Goal: Task Accomplishment & Management: Use online tool/utility

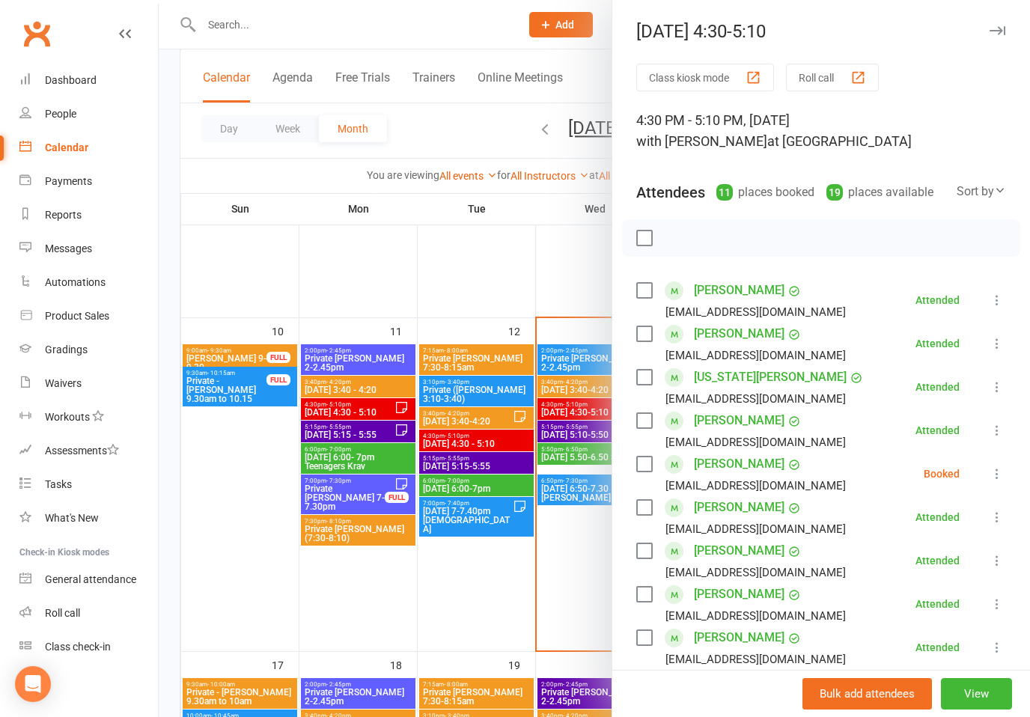
click at [999, 35] on button "button" at bounding box center [997, 31] width 18 height 18
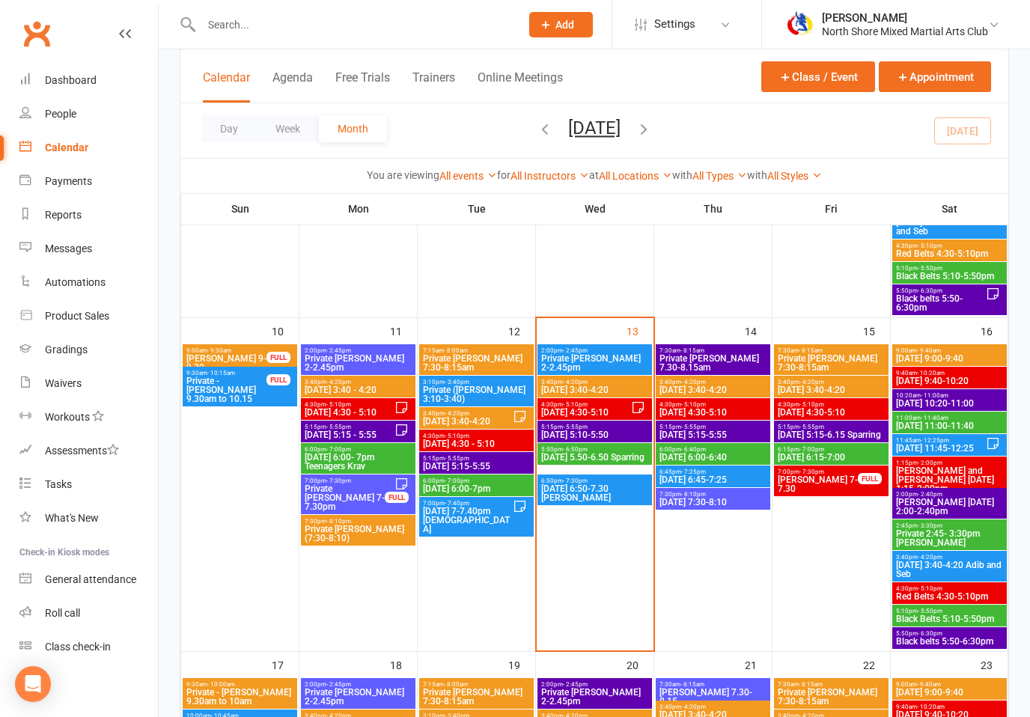
click at [625, 431] on span "[DATE] 5:10-5:50" at bounding box center [595, 435] width 109 height 9
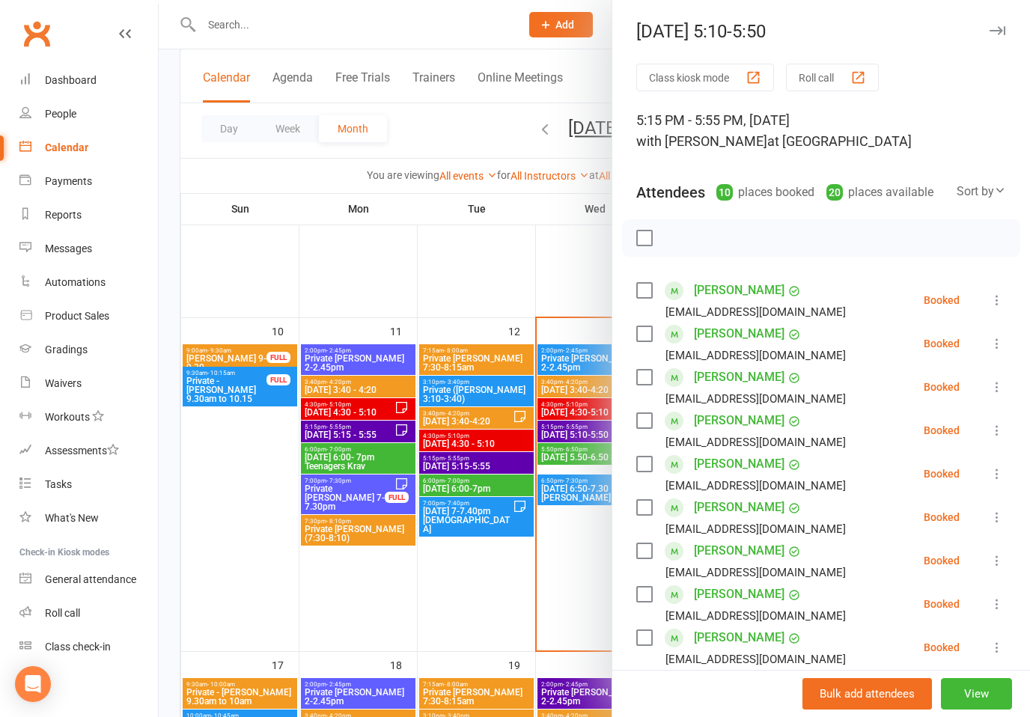
click at [999, 386] on icon at bounding box center [997, 387] width 15 height 15
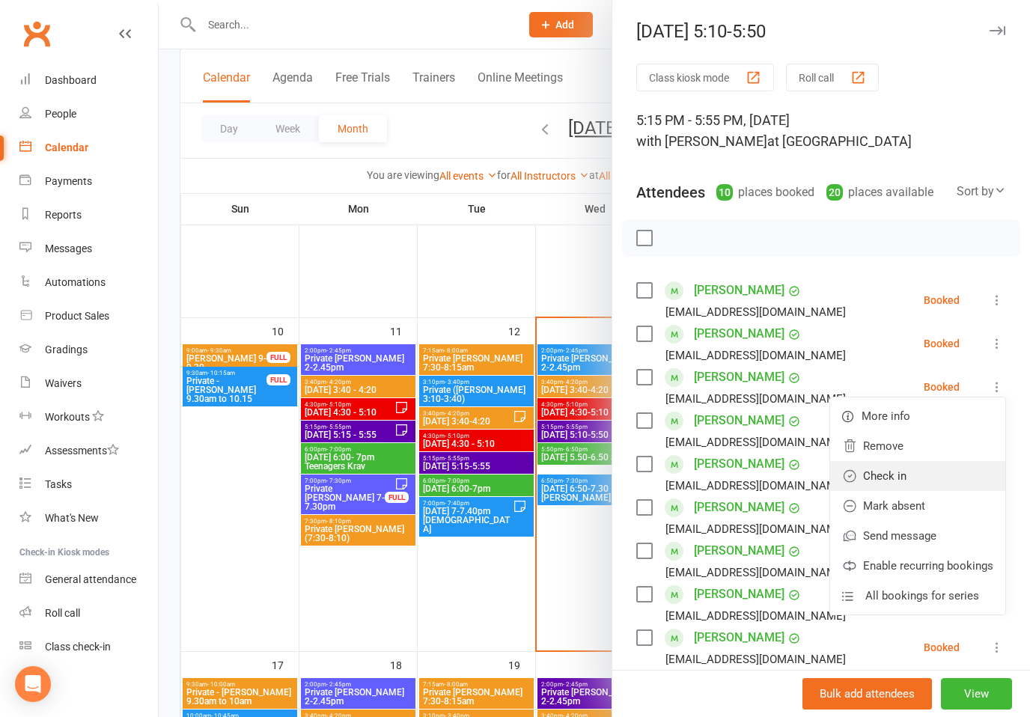
click at [896, 476] on link "Check in" at bounding box center [917, 476] width 175 height 30
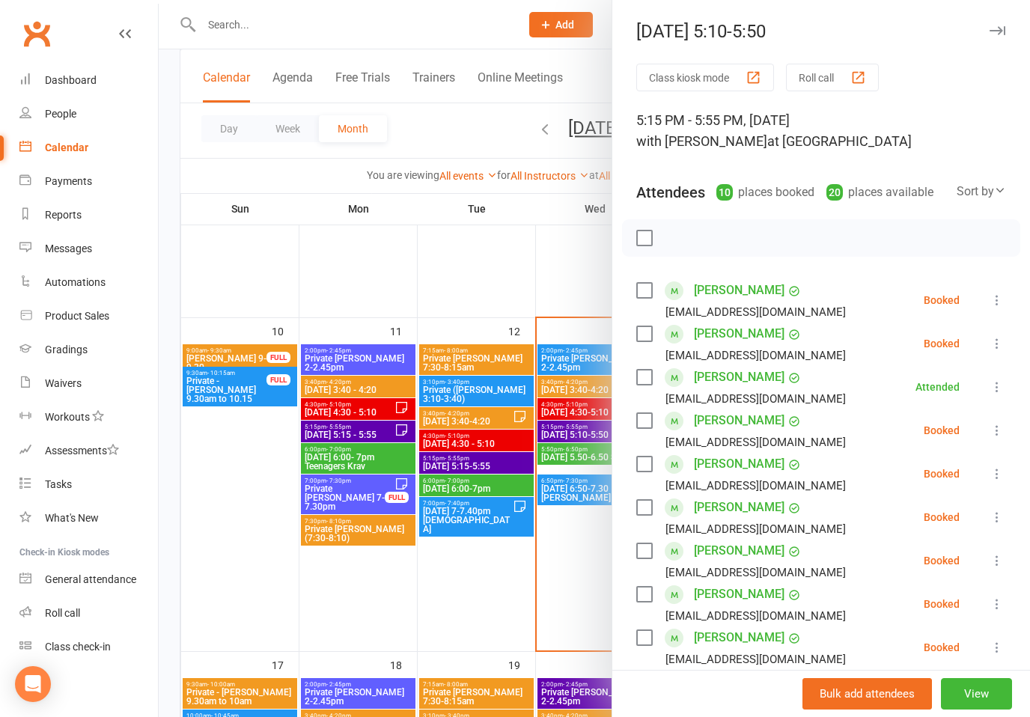
click at [1001, 470] on icon at bounding box center [997, 474] width 15 height 15
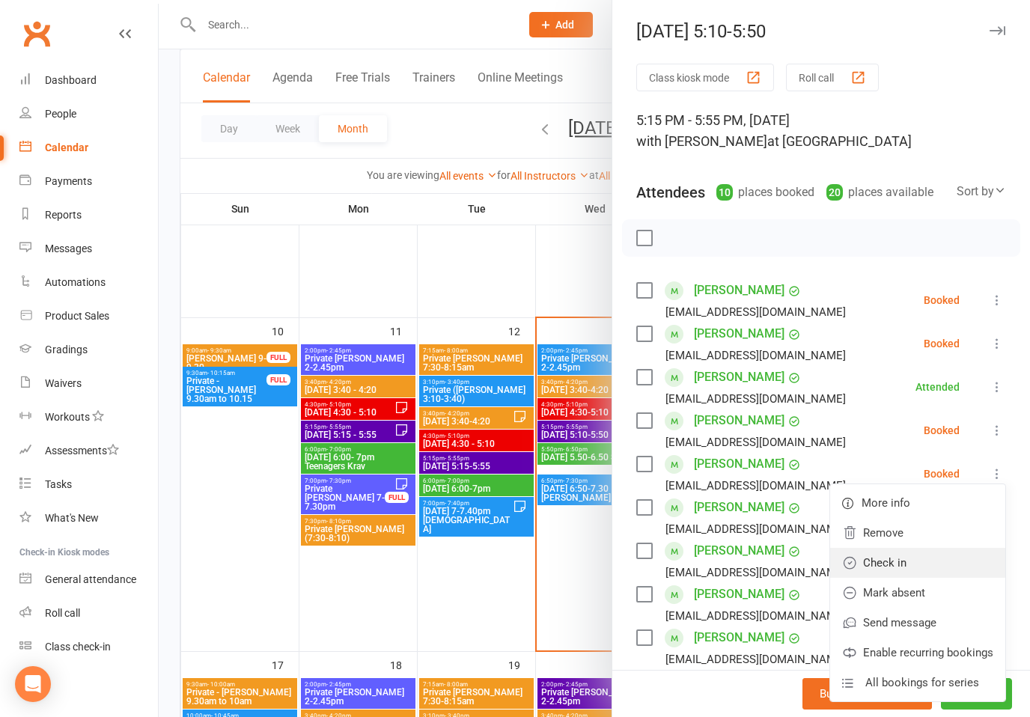
click at [899, 568] on link "Check in" at bounding box center [917, 563] width 175 height 30
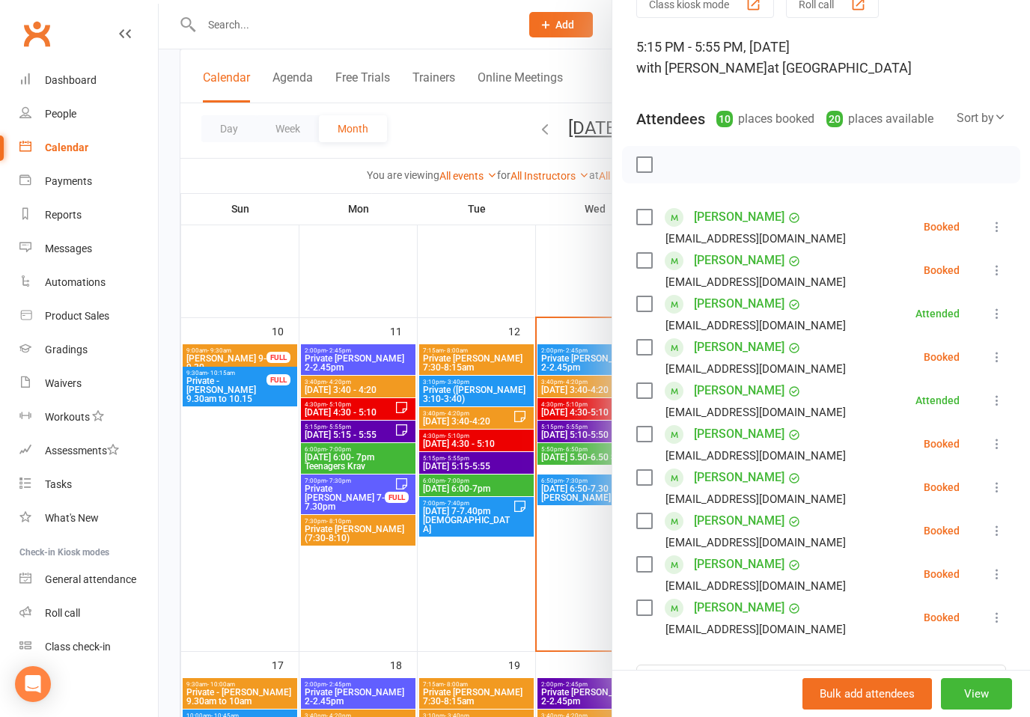
scroll to position [81, 0]
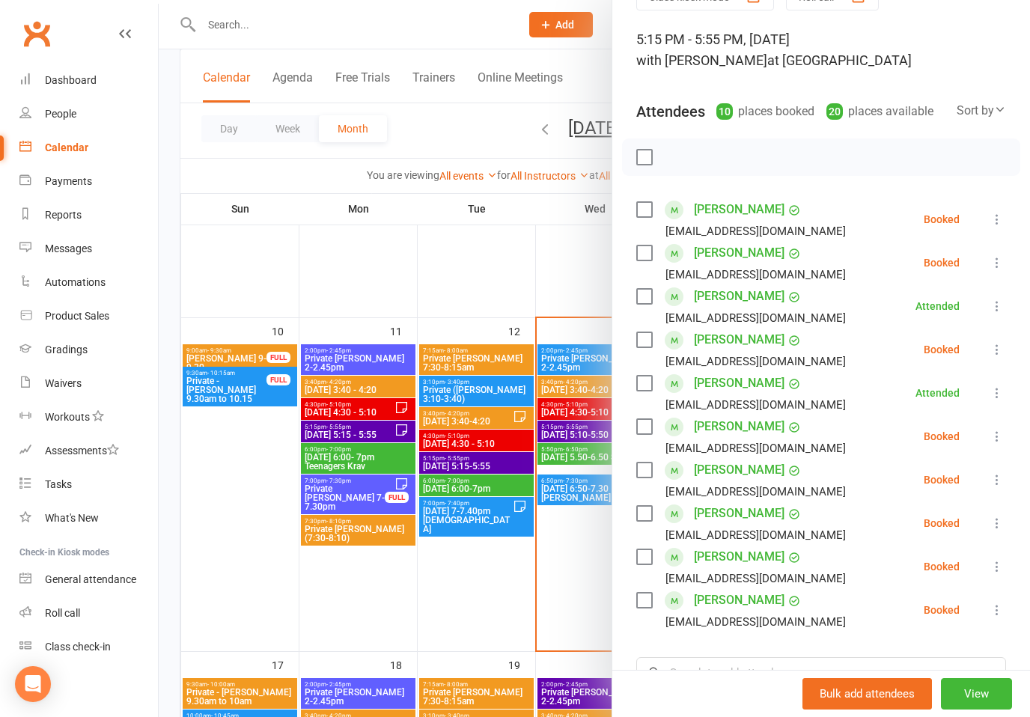
click at [995, 479] on icon at bounding box center [997, 480] width 15 height 15
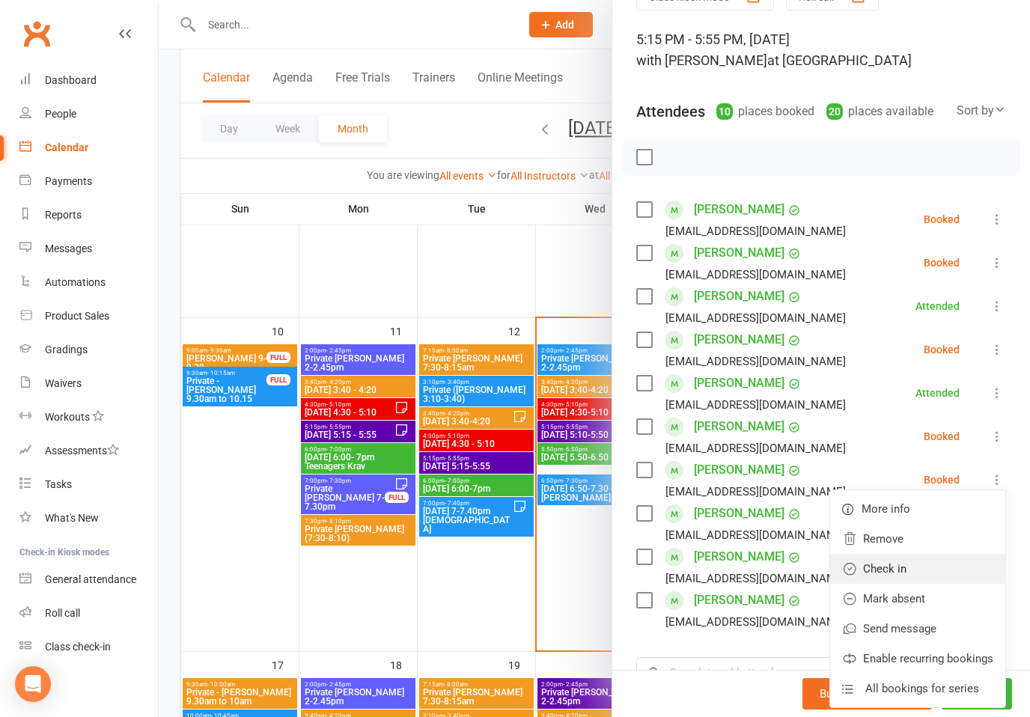
click at [896, 572] on link "Check in" at bounding box center [917, 569] width 175 height 30
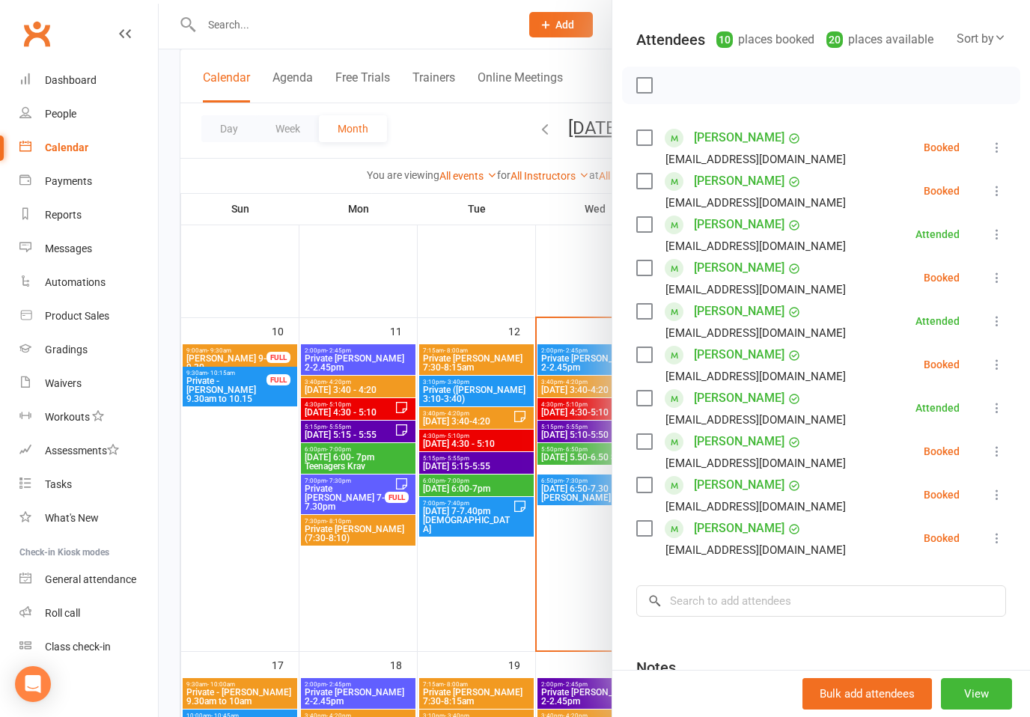
scroll to position [154, 0]
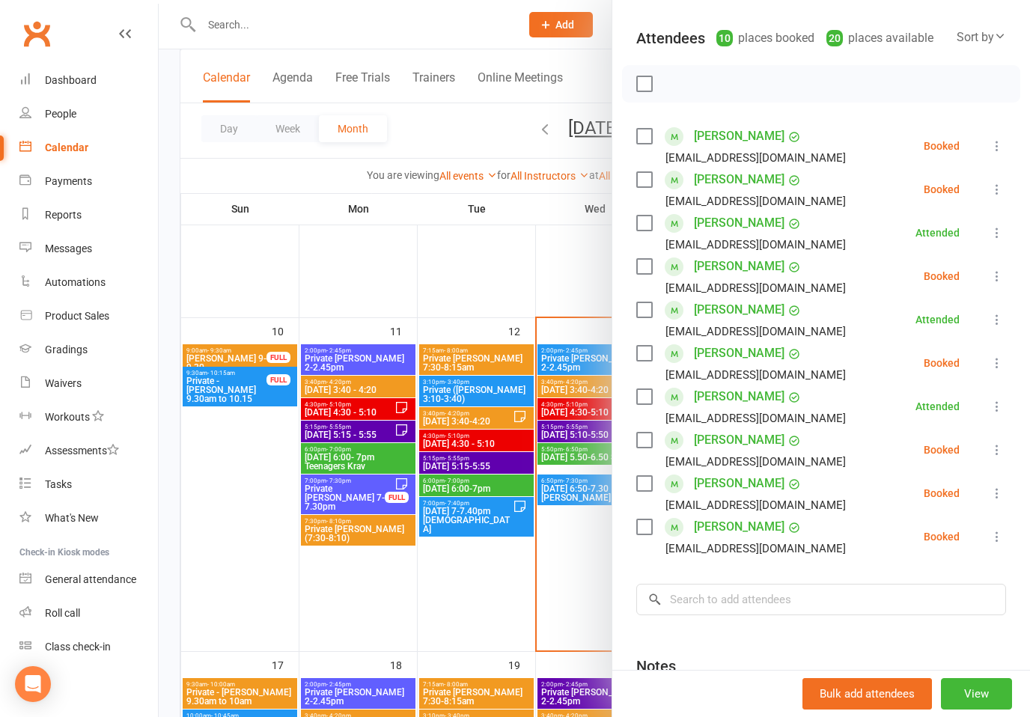
click at [995, 541] on icon at bounding box center [997, 536] width 15 height 15
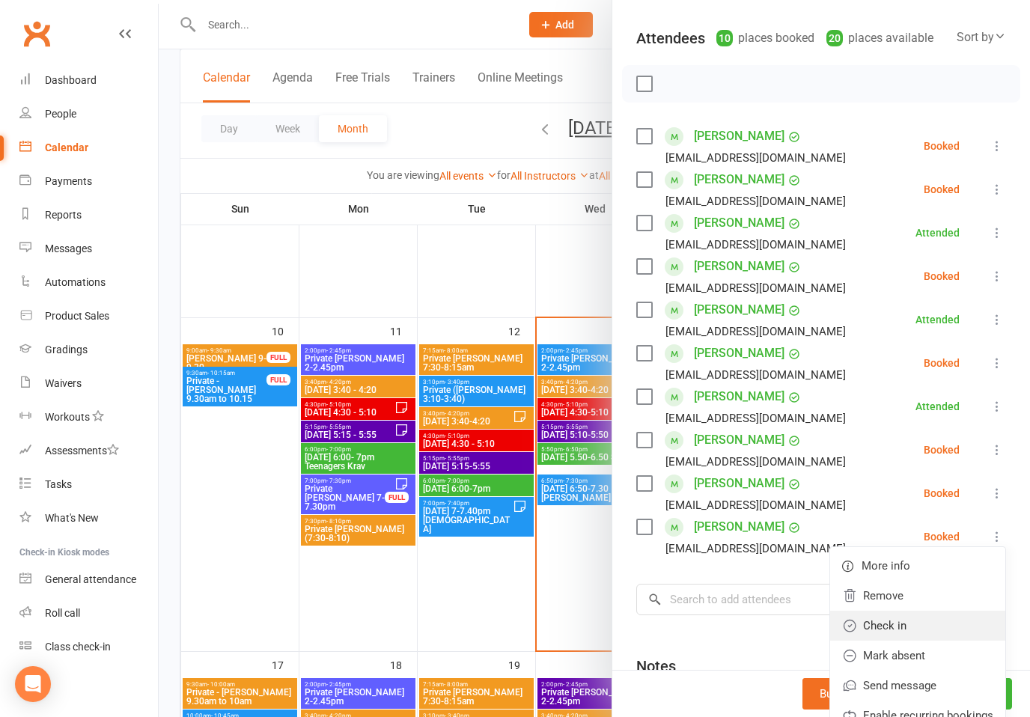
click at [890, 626] on link "Check in" at bounding box center [917, 626] width 175 height 30
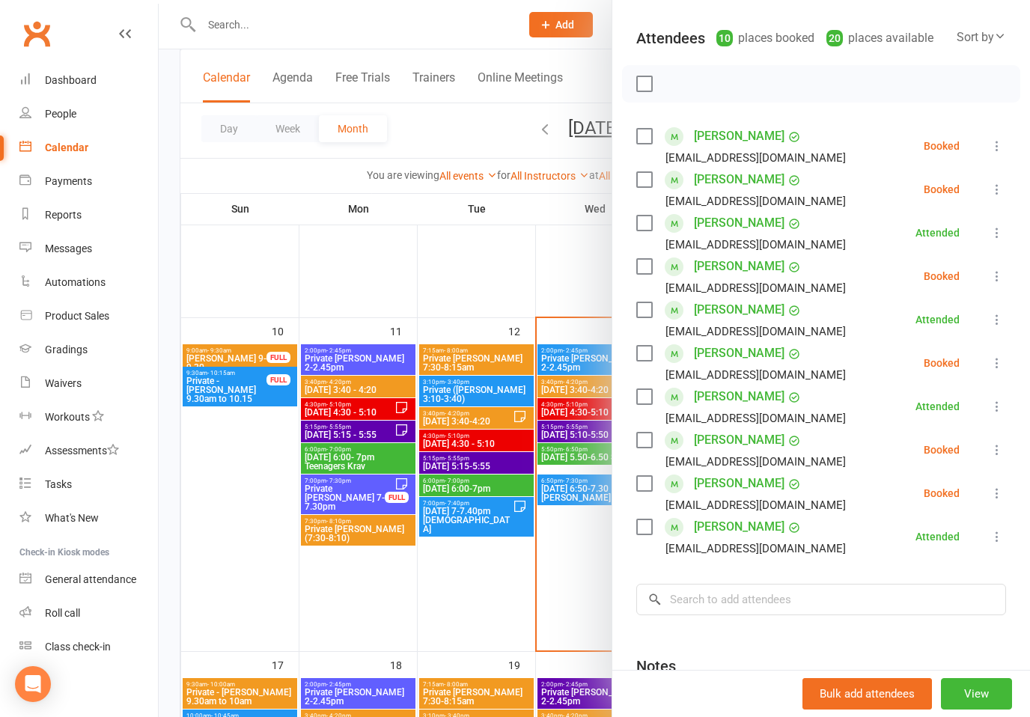
click at [571, 460] on div at bounding box center [595, 358] width 872 height 717
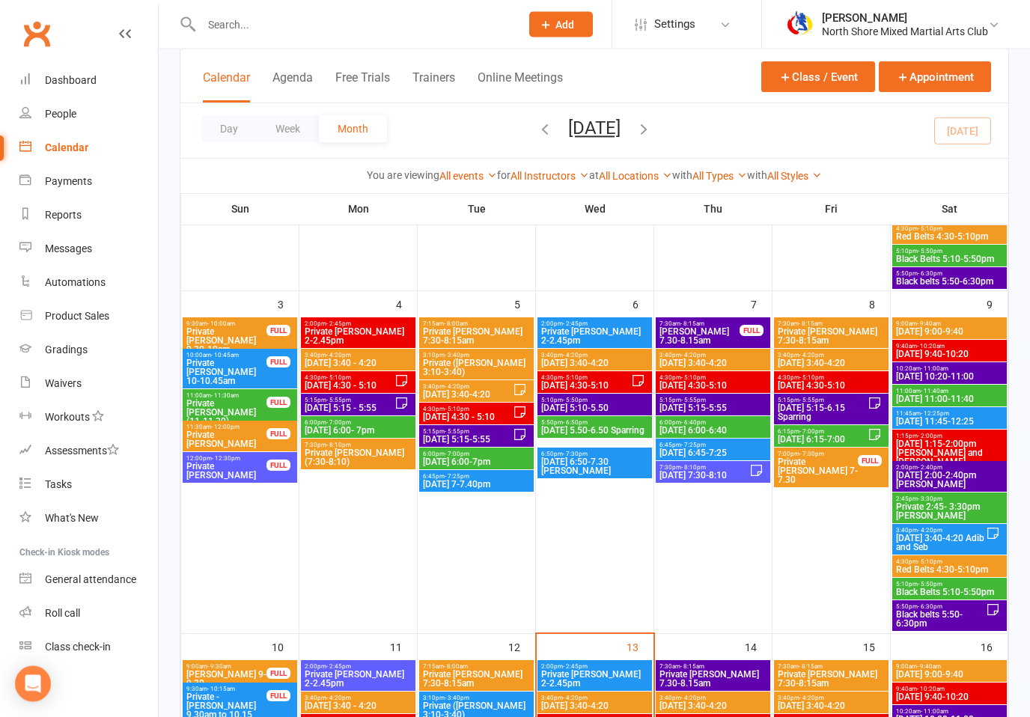
scroll to position [368, 0]
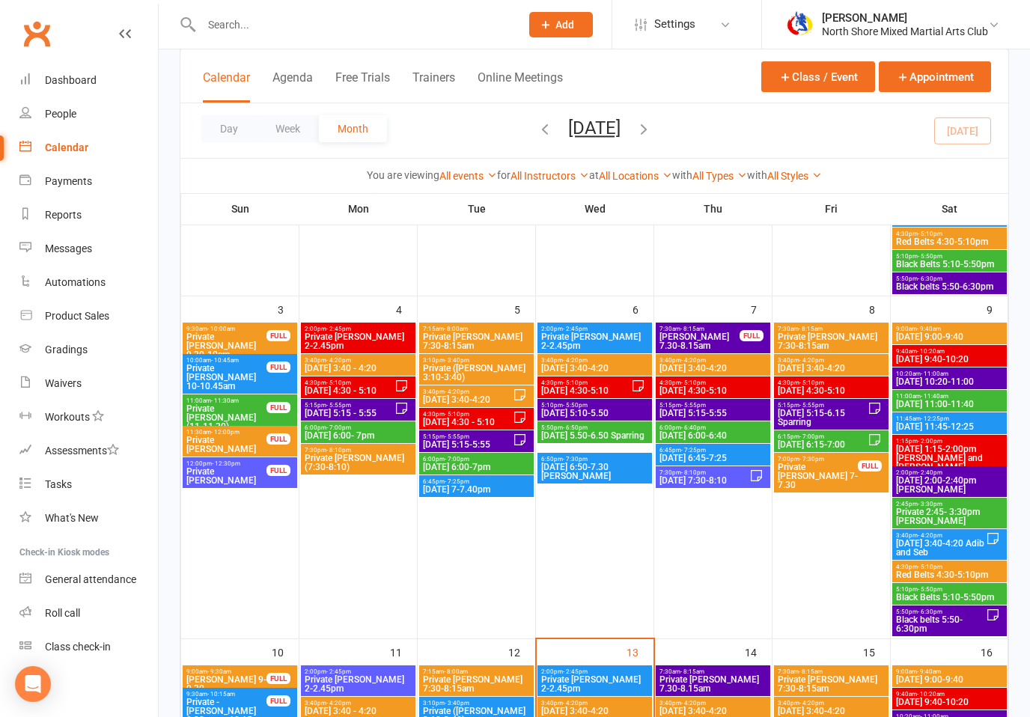
click at [599, 416] on span "[DATE] 5:10-5.50" at bounding box center [595, 413] width 109 height 9
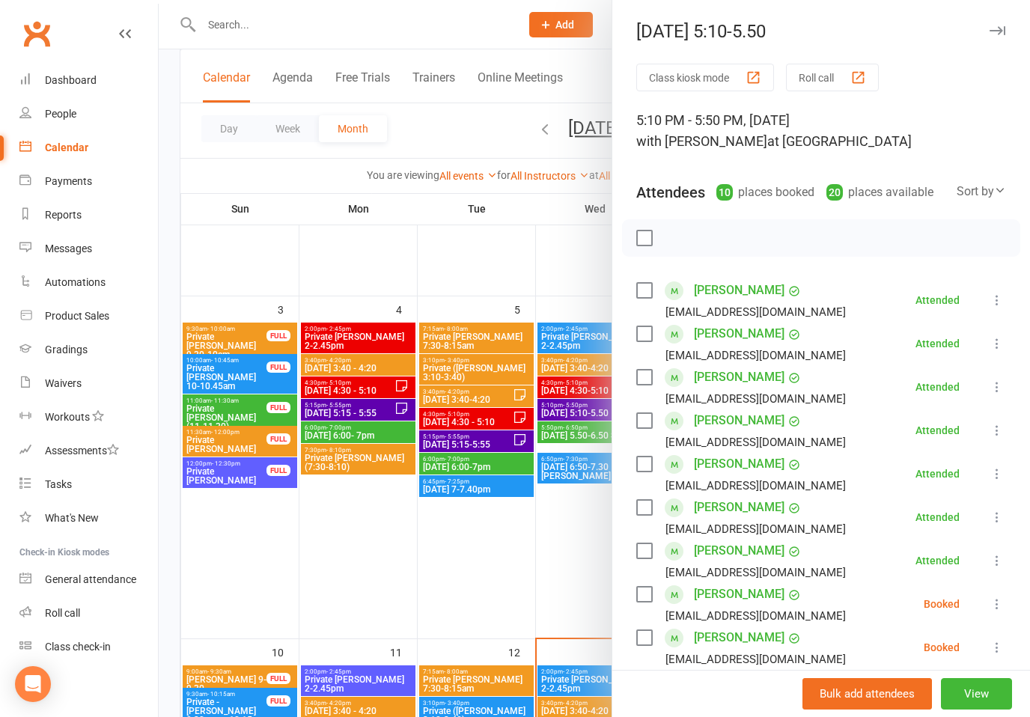
click at [592, 390] on div at bounding box center [595, 358] width 872 height 717
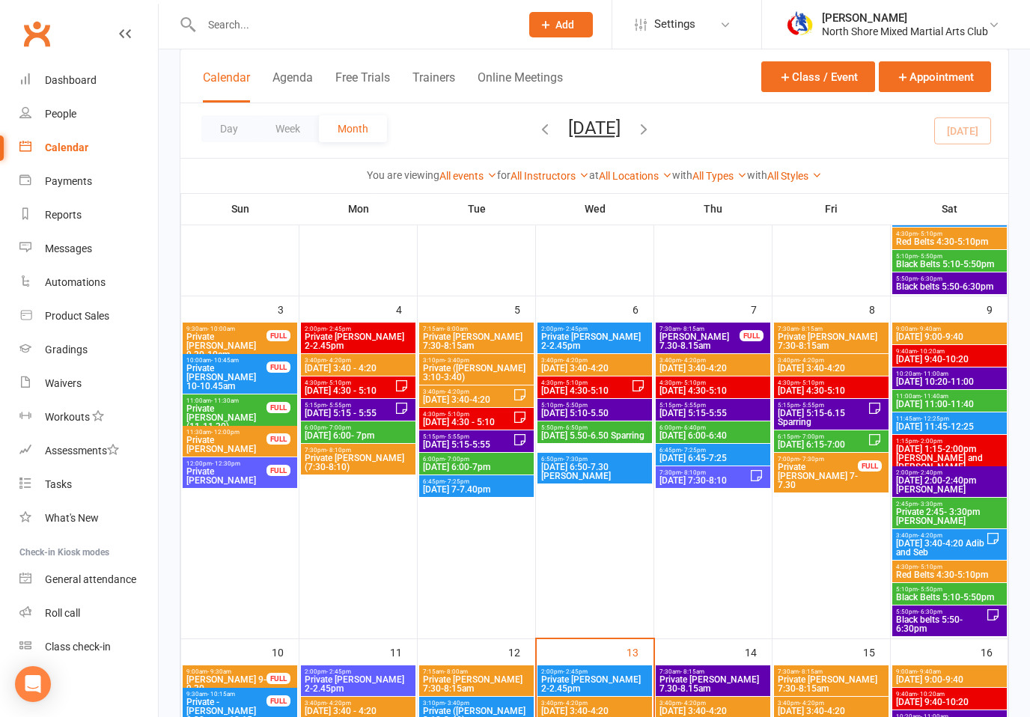
click at [601, 384] on span "4:30pm - 5:10pm" at bounding box center [586, 383] width 91 height 7
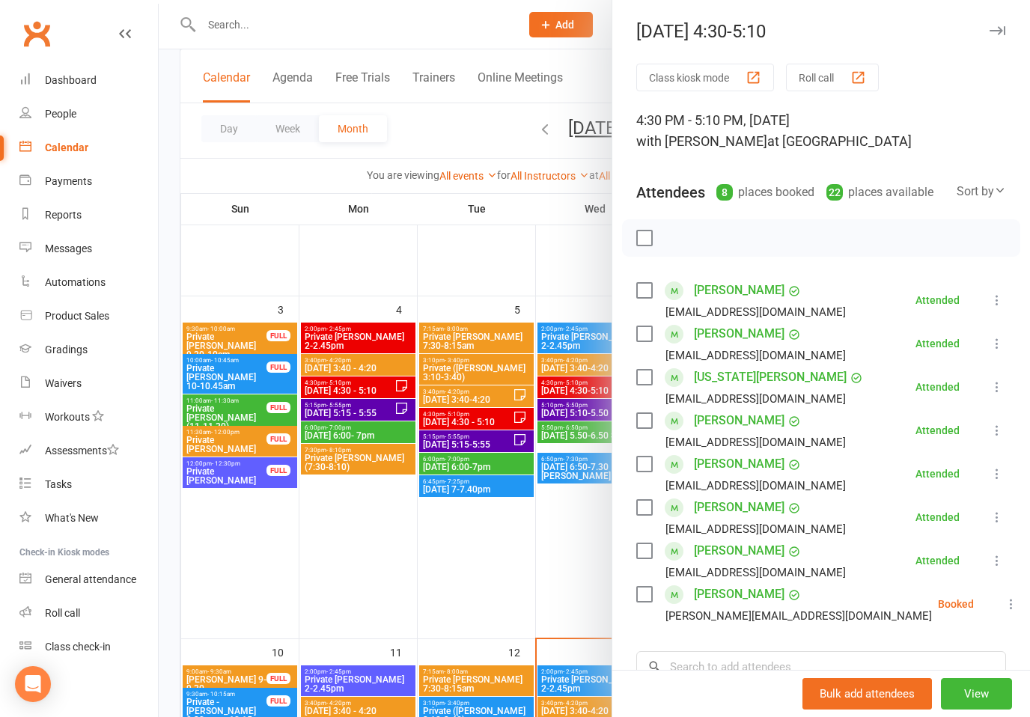
click at [574, 396] on div at bounding box center [595, 358] width 872 height 717
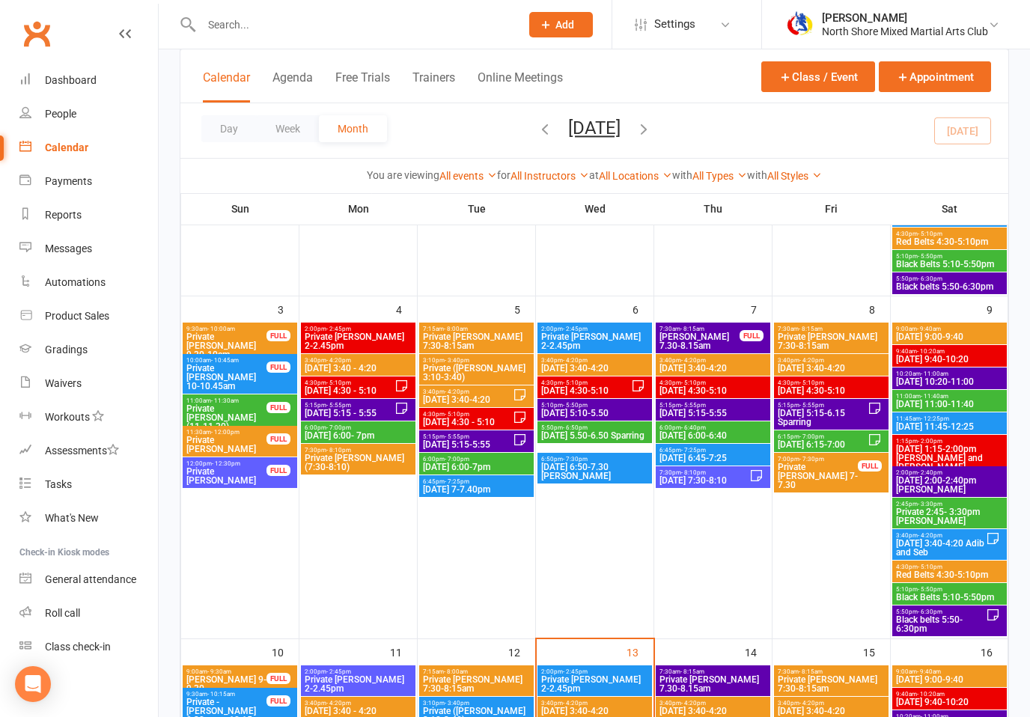
click at [570, 392] on span "[DATE] 4:30-5:10" at bounding box center [586, 390] width 91 height 9
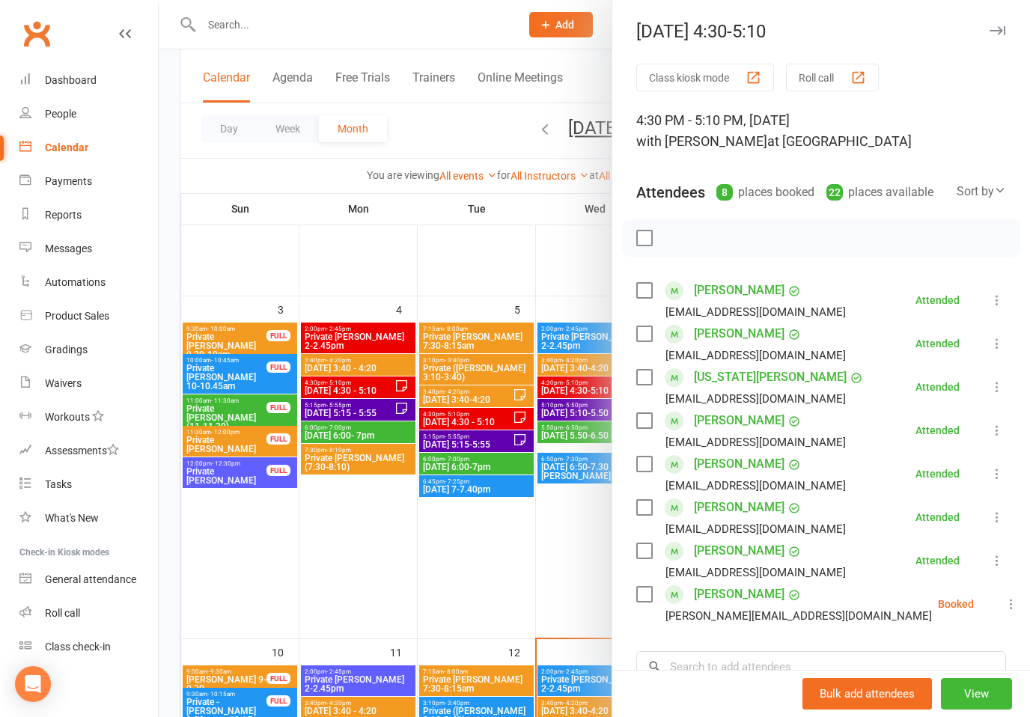
click at [576, 386] on div at bounding box center [595, 358] width 872 height 717
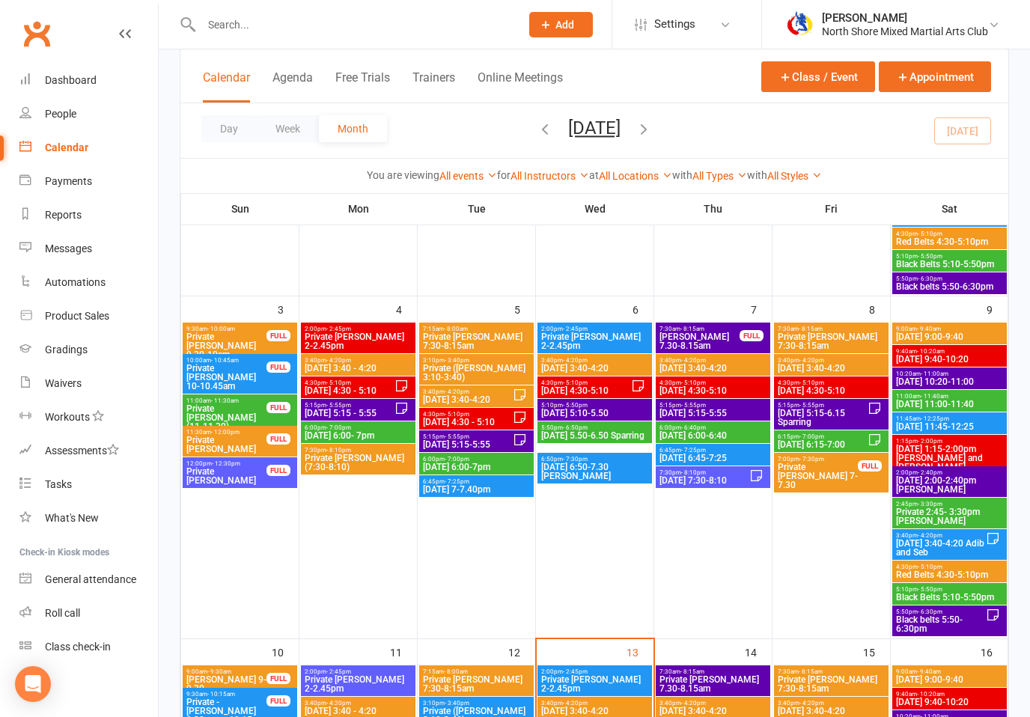
click at [697, 387] on span "[DATE] 4:30-5:10" at bounding box center [713, 390] width 109 height 9
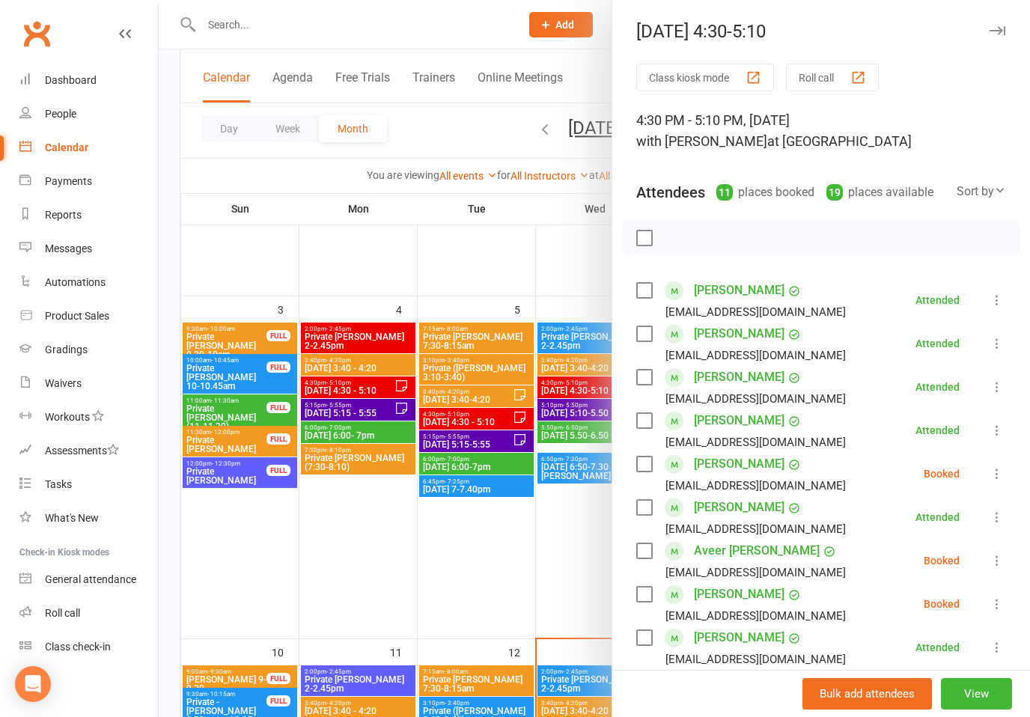
click at [466, 607] on div at bounding box center [595, 358] width 872 height 717
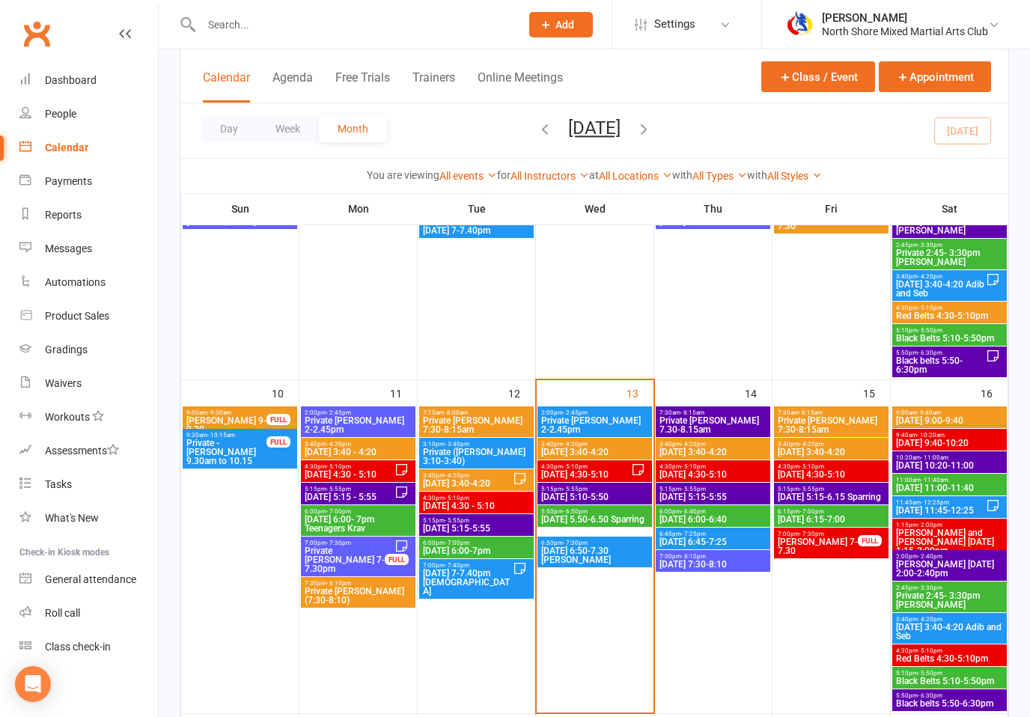
scroll to position [702, 0]
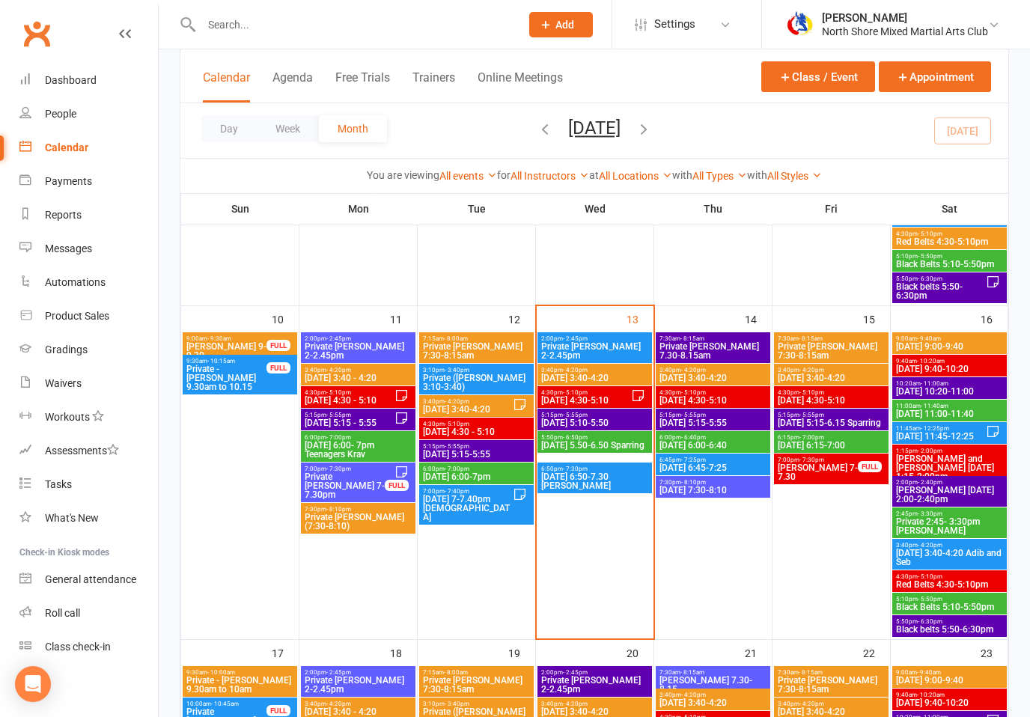
click at [583, 447] on span "[DATE] 5.50-6.50 Sparring" at bounding box center [595, 445] width 109 height 9
